Goal: Information Seeking & Learning: Learn about a topic

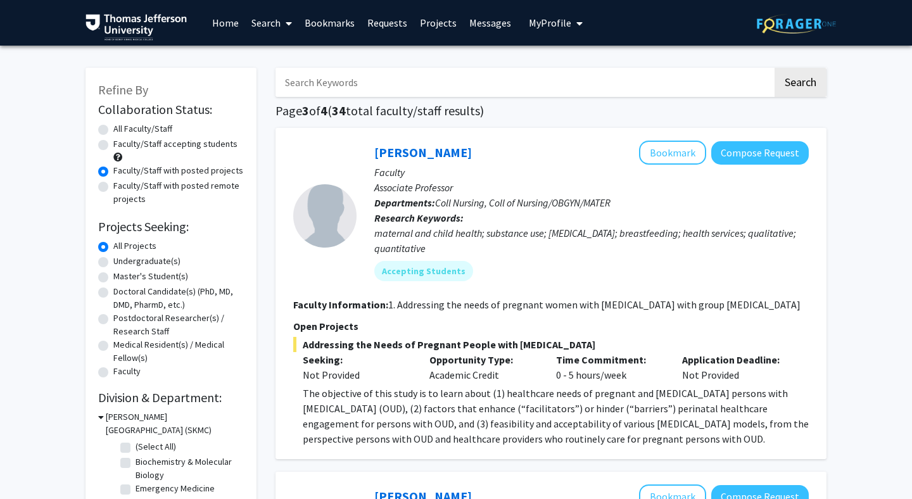
click at [397, 84] on input "Search Keywords" at bounding box center [523, 82] width 497 height 29
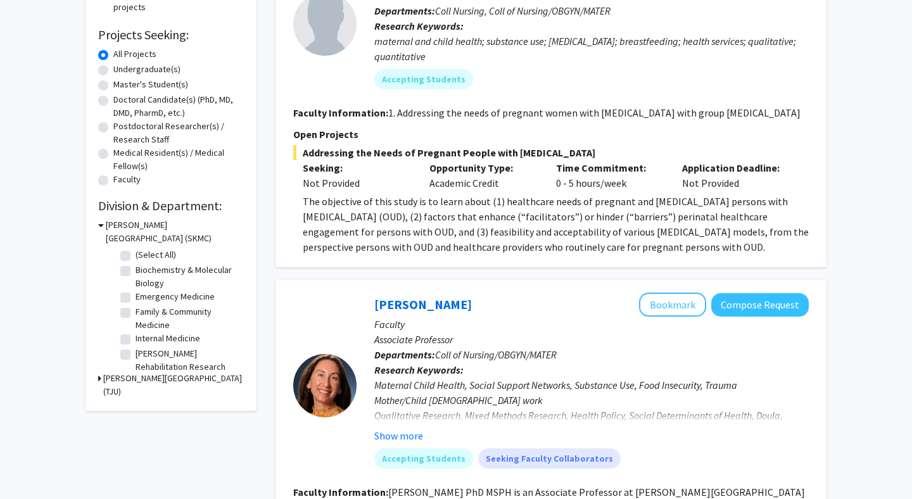
scroll to position [192, 0]
click at [104, 224] on div "Sidney Kimmel Medical College (SKMC)" at bounding box center [171, 231] width 146 height 27
click at [101, 224] on icon at bounding box center [101, 224] width 6 height 13
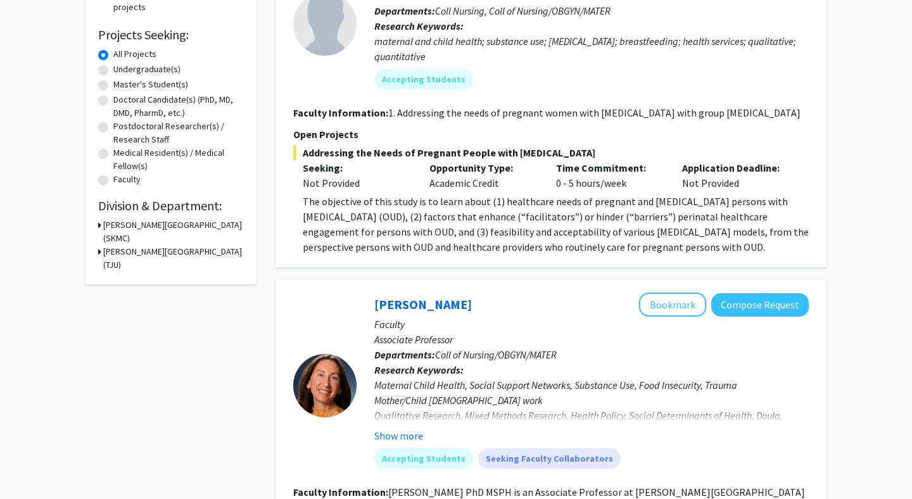
click at [101, 223] on div "Sidney Kimmel Medical College (SKMC)" at bounding box center [171, 231] width 146 height 27
click at [99, 225] on icon at bounding box center [99, 224] width 3 height 13
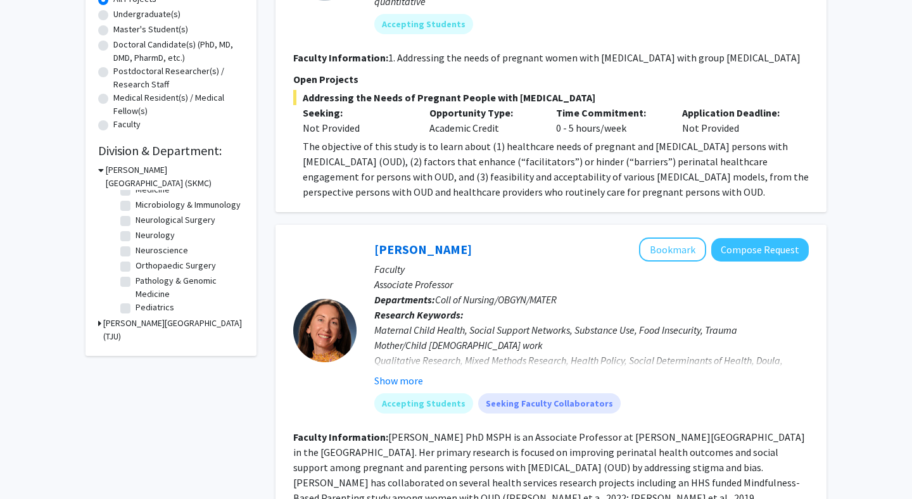
scroll to position [182, 0]
click at [99, 322] on icon at bounding box center [99, 323] width 3 height 13
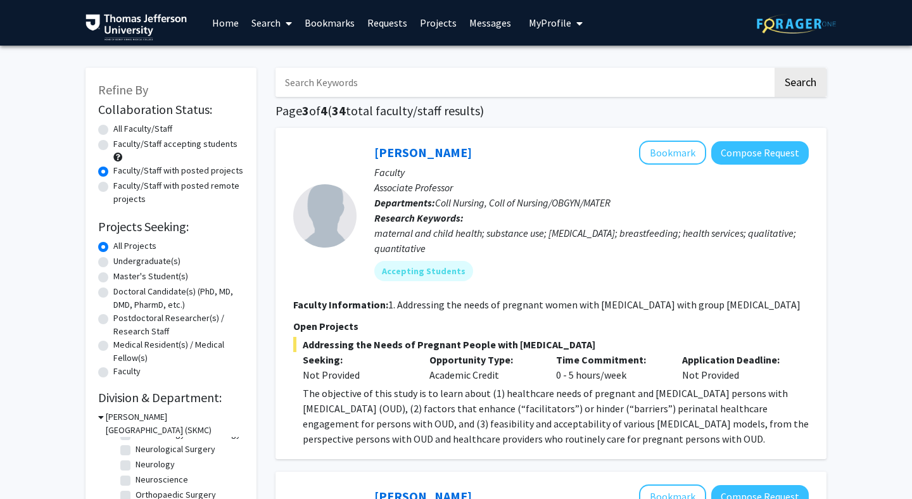
scroll to position [4, 0]
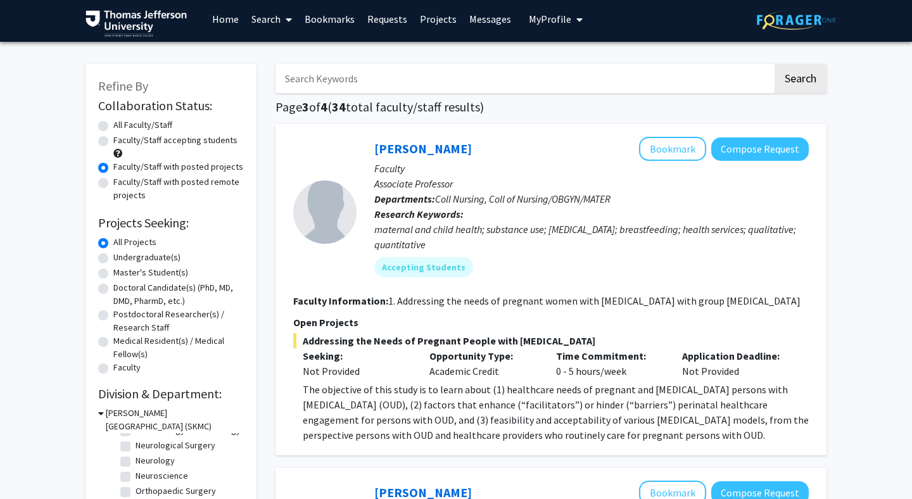
click at [444, 81] on input "Search Keywords" at bounding box center [523, 78] width 497 height 29
type input "ENT"
click at [774, 64] on button "Search" at bounding box center [800, 78] width 52 height 29
radio input "true"
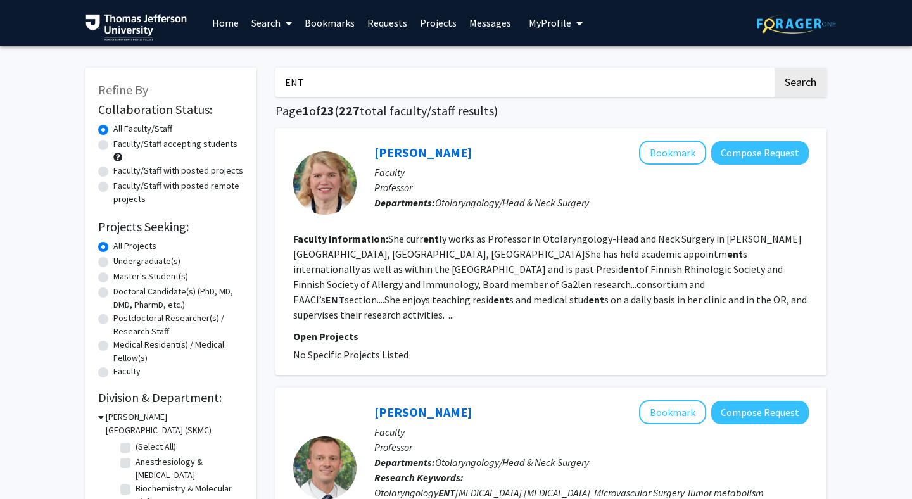
drag, startPoint x: 368, startPoint y: 89, endPoint x: 124, endPoint y: 51, distance: 246.7
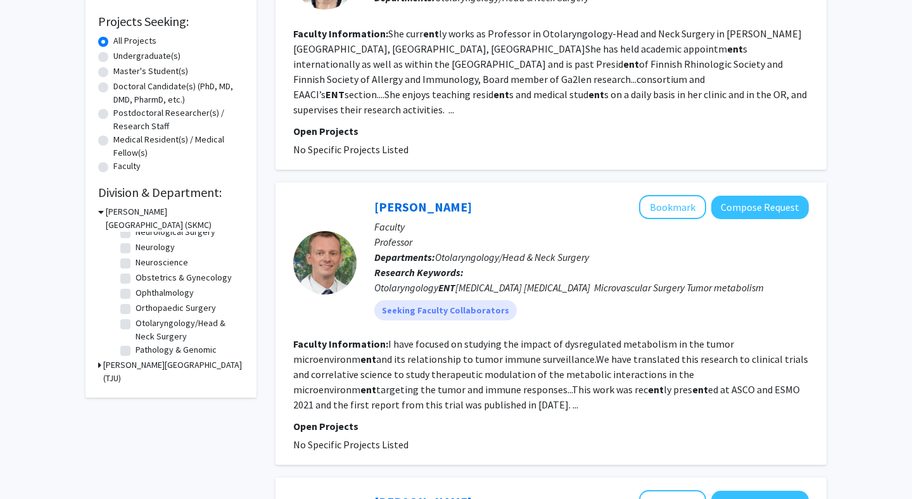
click at [135, 295] on label "Ophthalmology" at bounding box center [164, 292] width 58 height 13
click at [135, 294] on input "Ophthalmology" at bounding box center [139, 290] width 8 height 8
checkbox input "true"
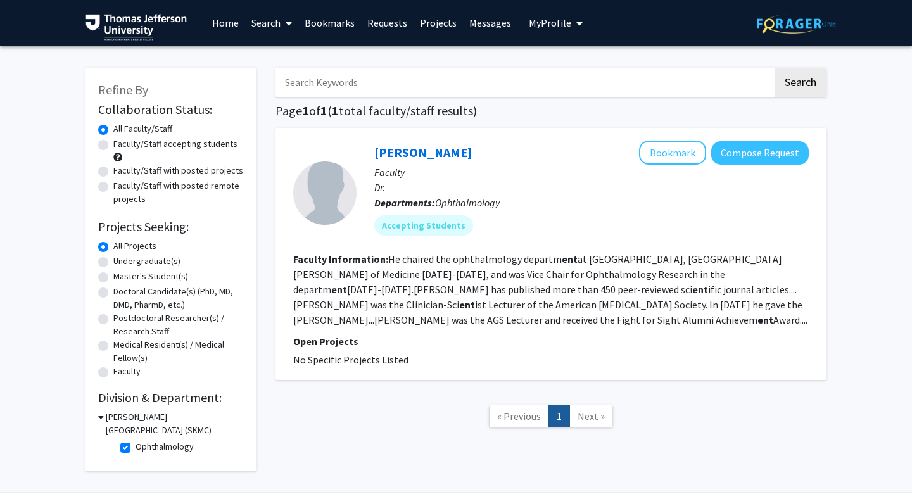
click at [135, 449] on label "Ophthalmology" at bounding box center [164, 446] width 58 height 13
click at [135, 448] on input "Ophthalmology" at bounding box center [139, 444] width 8 height 8
checkbox input "false"
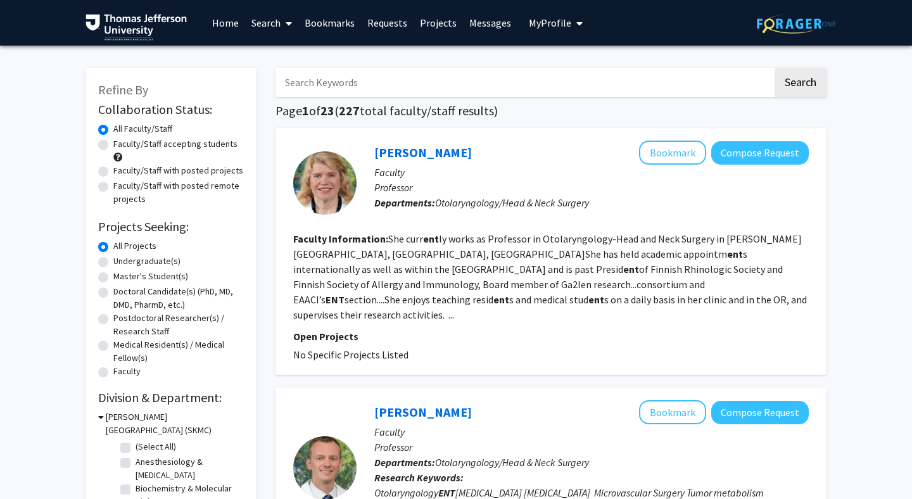
click at [392, 84] on input "Search Keywords" at bounding box center [523, 82] width 497 height 29
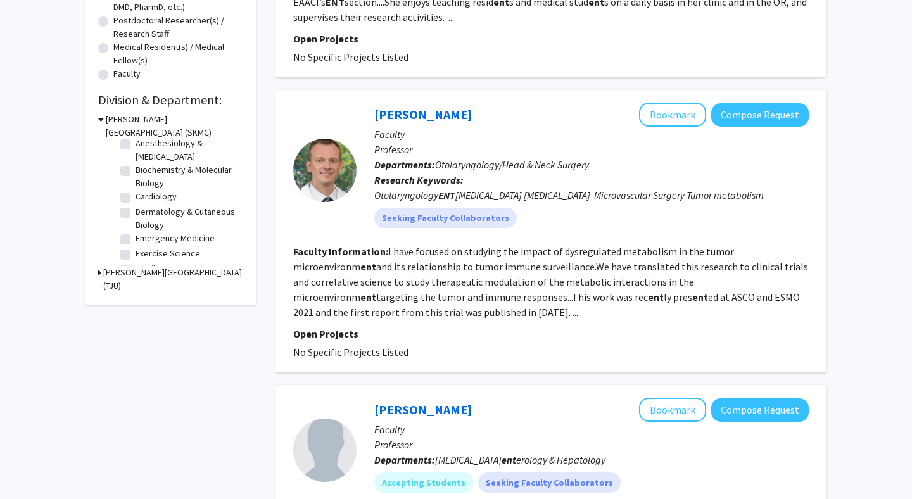
click at [135, 211] on label "Dermatology & Cutaneous Biology" at bounding box center [187, 218] width 105 height 27
click at [135, 211] on input "Dermatology & Cutaneous Biology" at bounding box center [139, 209] width 8 height 8
checkbox input "true"
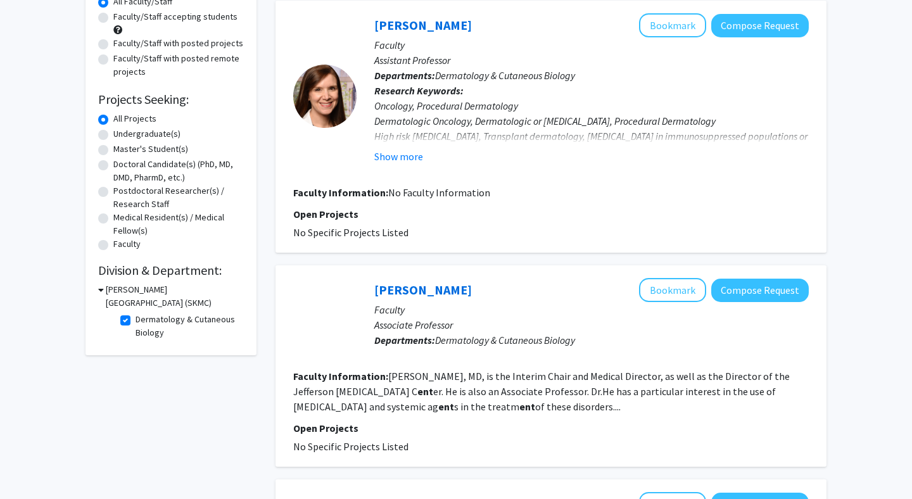
scroll to position [127, 0]
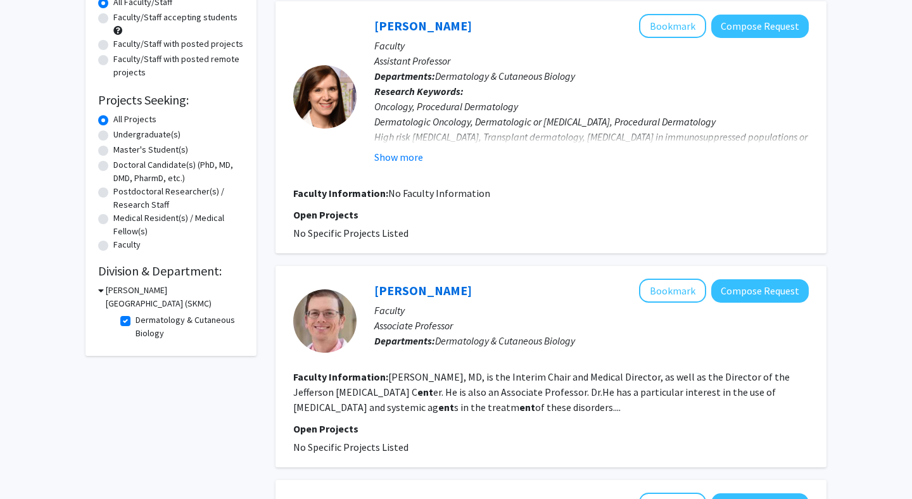
click at [103, 289] on div "Sidney Kimmel Medical College (SKMC)" at bounding box center [171, 297] width 146 height 27
click at [101, 289] on icon at bounding box center [101, 290] width 6 height 13
click at [101, 291] on div "Sidney Kimmel Medical College (SKMC)" at bounding box center [171, 297] width 146 height 27
click at [99, 292] on icon at bounding box center [99, 290] width 3 height 13
click at [135, 322] on label "Dermatology & Cutaneous Biology" at bounding box center [187, 326] width 105 height 27
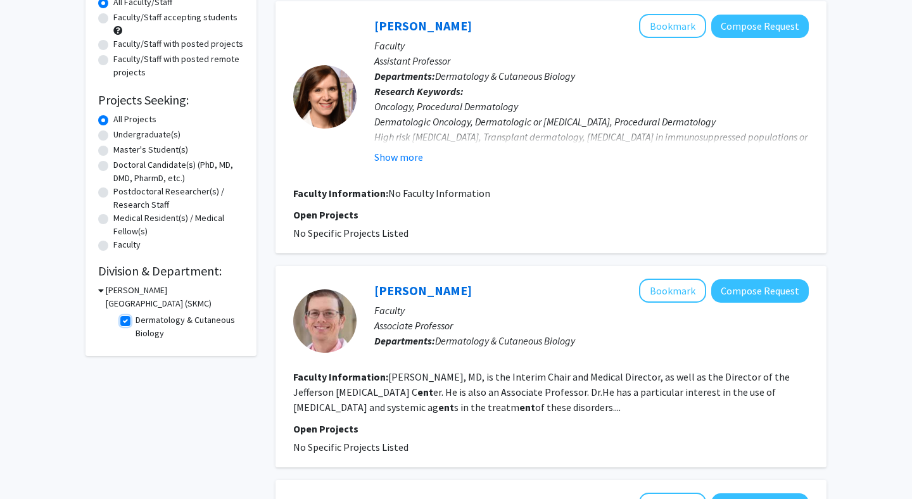
click at [135, 322] on input "Dermatology & Cutaneous Biology" at bounding box center [139, 317] width 8 height 8
checkbox input "false"
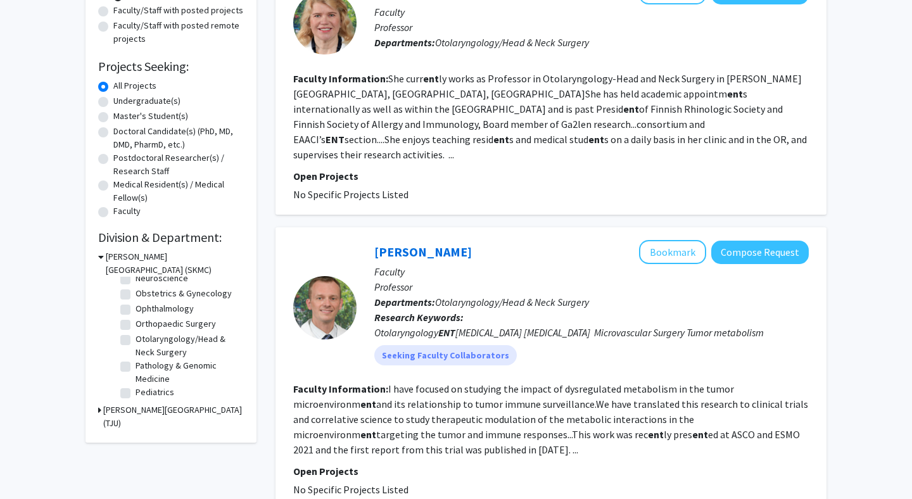
scroll to position [330, 0]
click at [135, 341] on label "Otolaryngology/Head & Neck Surgery" at bounding box center [187, 348] width 105 height 27
click at [135, 341] on input "Otolaryngology/Head & Neck Surgery" at bounding box center [139, 339] width 8 height 8
checkbox input "true"
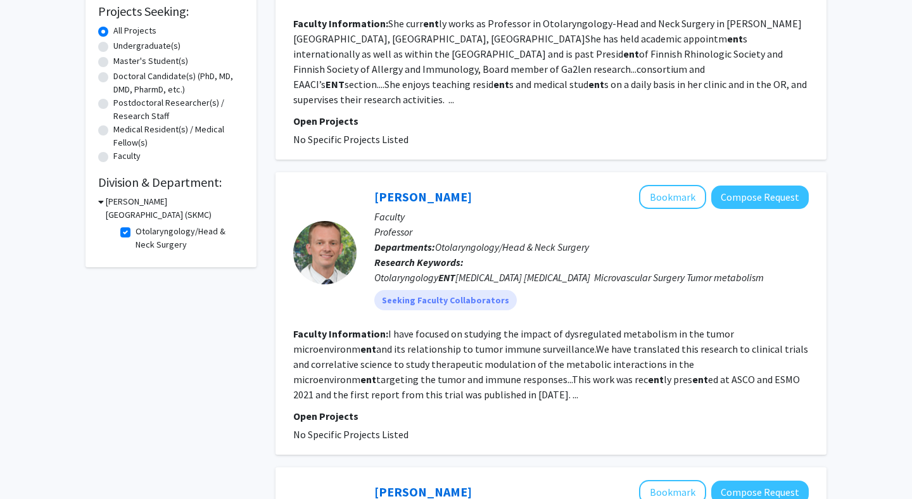
scroll to position [222, 0]
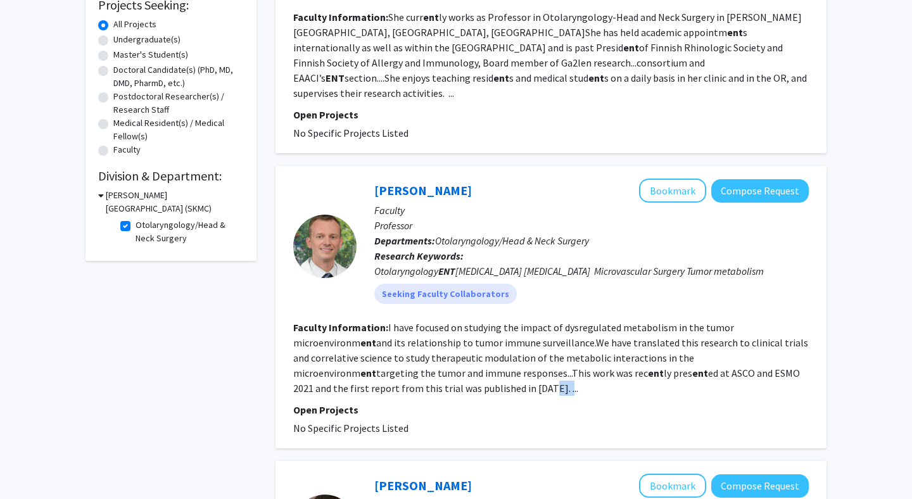
drag, startPoint x: 312, startPoint y: 372, endPoint x: 331, endPoint y: 372, distance: 19.0
click at [325, 372] on section "Faculty Information: I have focused on studying the impact of dysregulated meta…" at bounding box center [550, 358] width 515 height 76
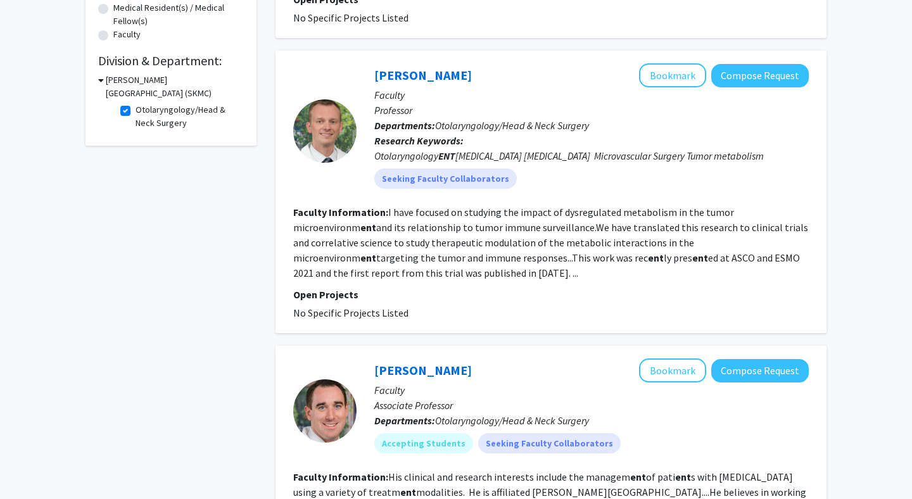
scroll to position [0, 0]
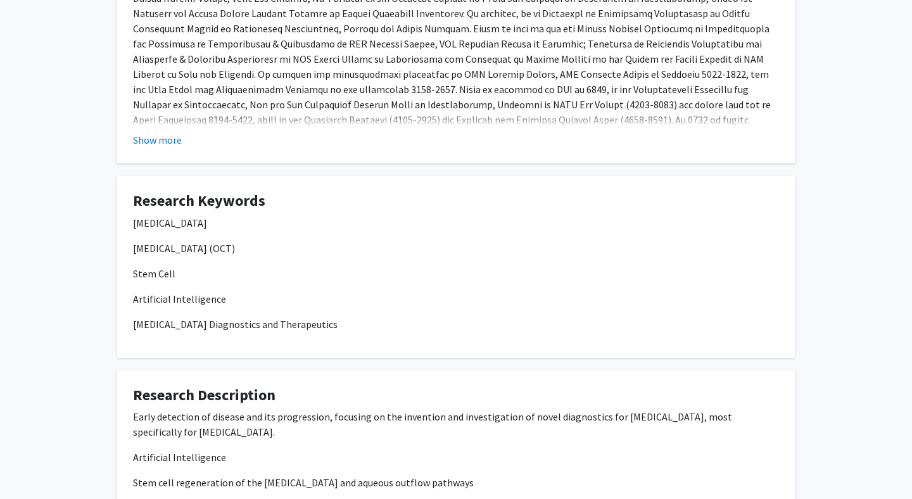
scroll to position [296, 0]
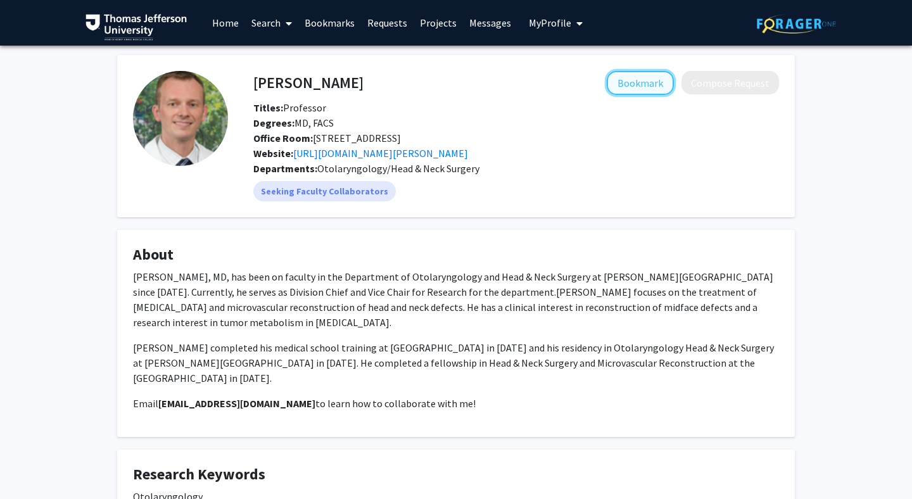
click at [646, 82] on button "Bookmark" at bounding box center [639, 83] width 67 height 24
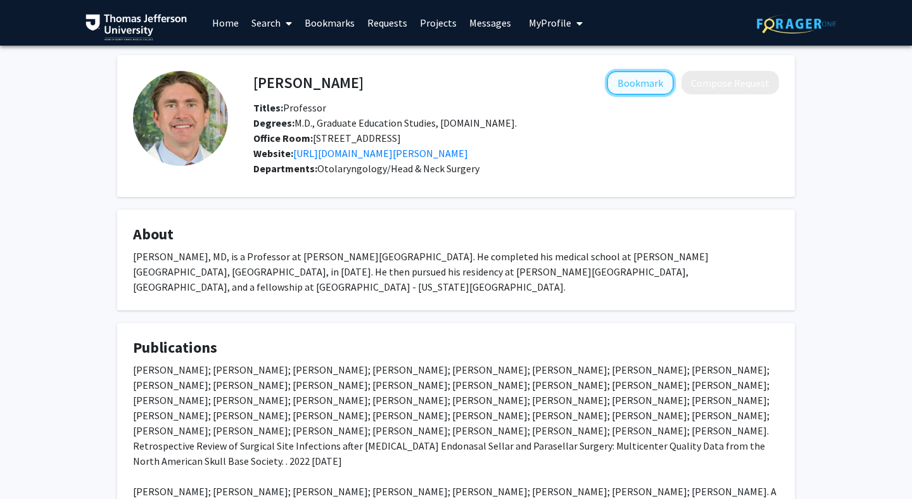
click at [648, 82] on button "Bookmark" at bounding box center [639, 83] width 67 height 24
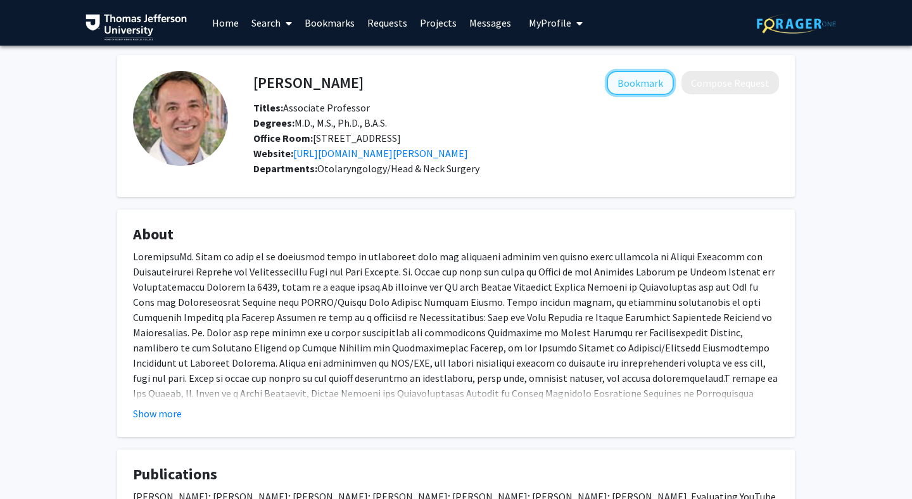
click at [622, 87] on button "Bookmark" at bounding box center [639, 83] width 67 height 24
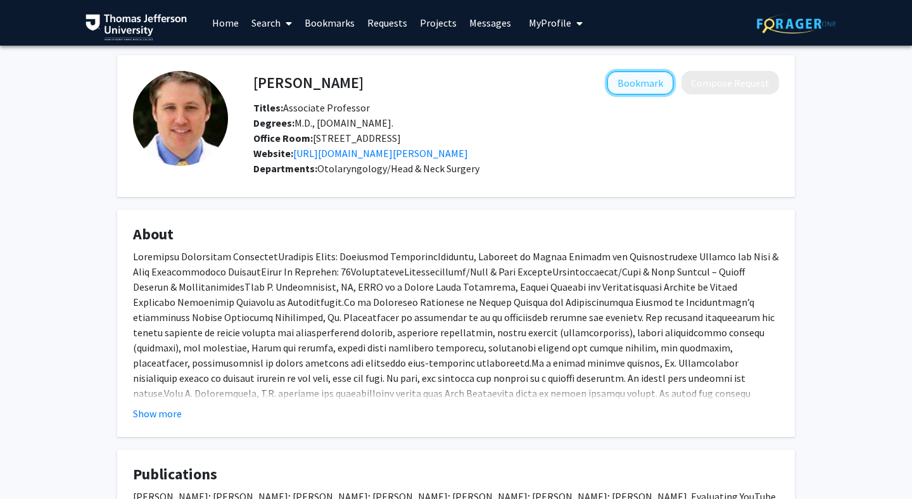
click at [634, 78] on button "Bookmark" at bounding box center [639, 83] width 67 height 24
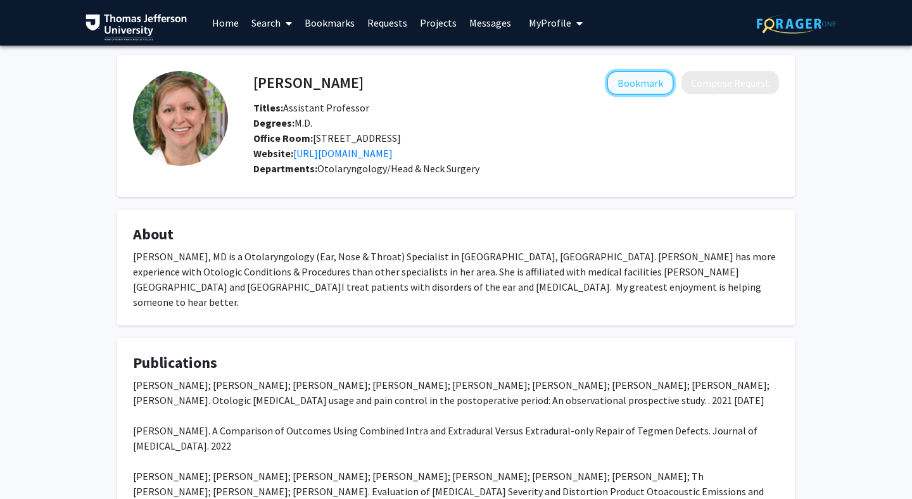
click at [656, 88] on button "Bookmark" at bounding box center [639, 83] width 67 height 24
